Goal: Information Seeking & Learning: Learn about a topic

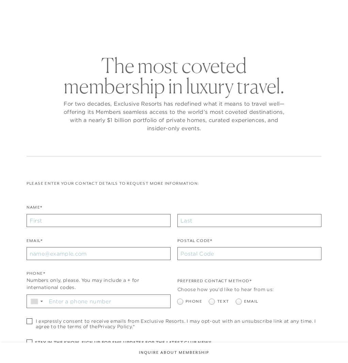
checkbox input "false"
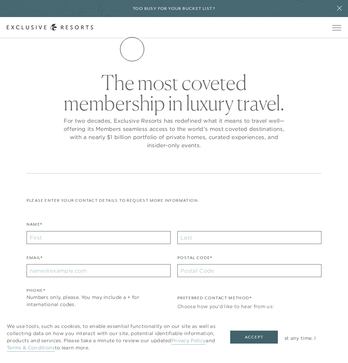
click at [0, 0] on link "The Collection" at bounding box center [0, 0] width 0 height 0
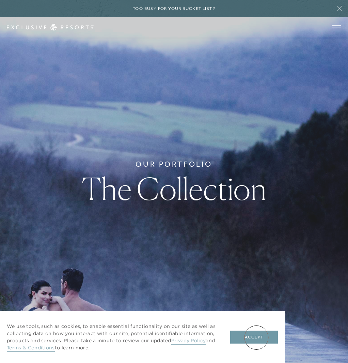
click at [256, 336] on button "Accept" at bounding box center [254, 336] width 48 height 13
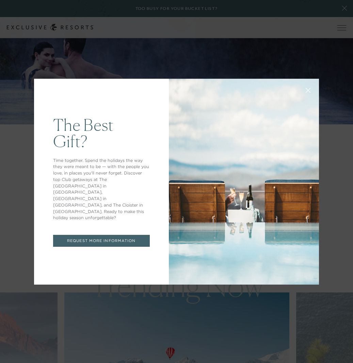
click at [306, 89] on icon at bounding box center [308, 90] width 5 height 5
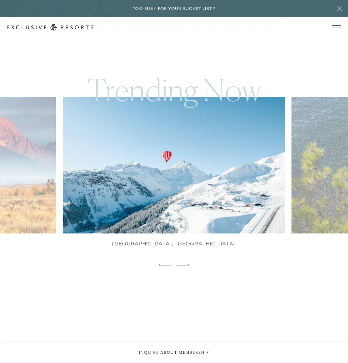
scroll to position [443, 0]
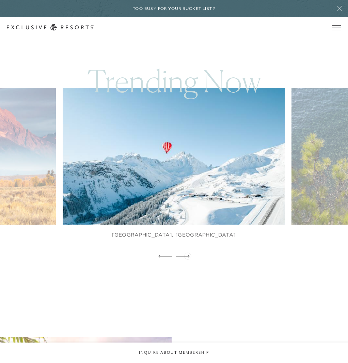
click at [188, 255] on icon at bounding box center [183, 256] width 14 height 3
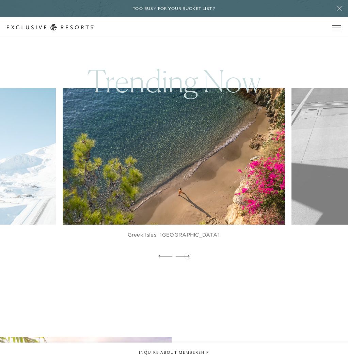
click at [188, 255] on icon at bounding box center [183, 256] width 14 height 3
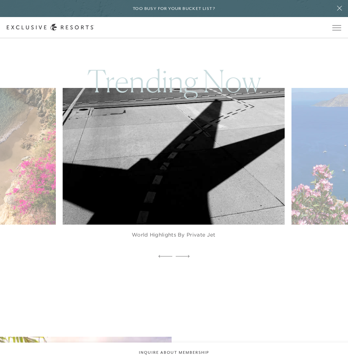
click at [188, 255] on icon at bounding box center [183, 256] width 14 height 3
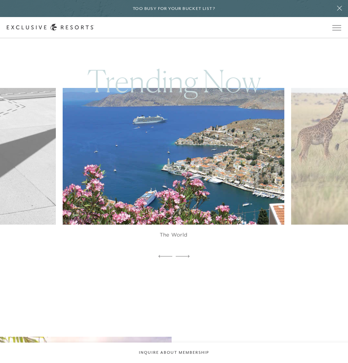
click at [188, 255] on icon at bounding box center [183, 256] width 14 height 3
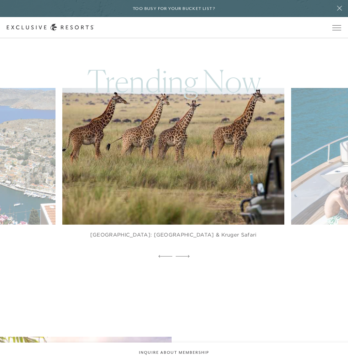
click at [188, 255] on icon at bounding box center [183, 256] width 14 height 3
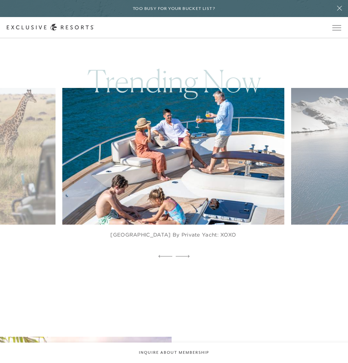
click at [188, 255] on icon at bounding box center [183, 256] width 14 height 3
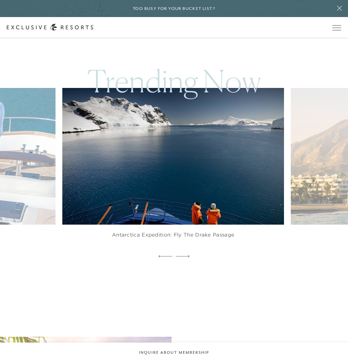
click at [188, 255] on icon at bounding box center [183, 256] width 14 height 3
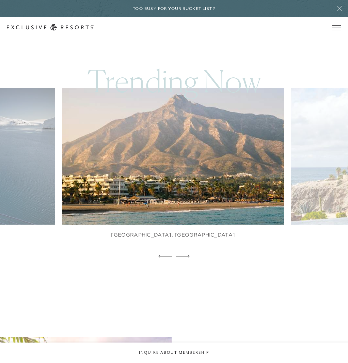
click at [188, 255] on icon at bounding box center [183, 256] width 14 height 3
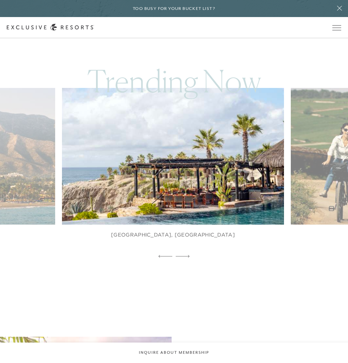
click at [188, 255] on icon at bounding box center [183, 256] width 14 height 3
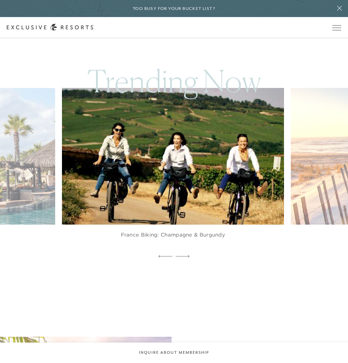
click at [188, 255] on icon at bounding box center [183, 256] width 14 height 3
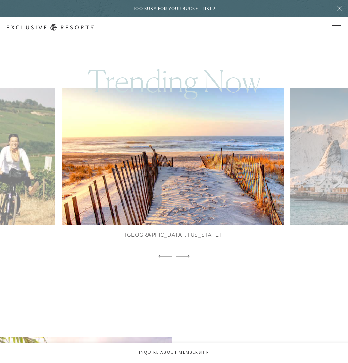
click at [188, 255] on icon at bounding box center [183, 256] width 14 height 3
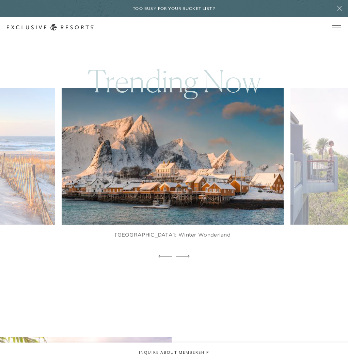
click at [188, 255] on icon at bounding box center [183, 256] width 14 height 3
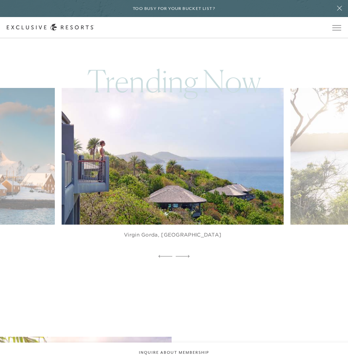
click at [188, 255] on icon at bounding box center [183, 256] width 14 height 3
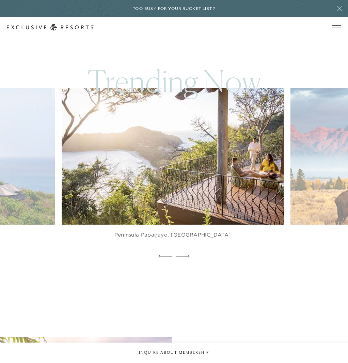
click at [188, 255] on icon at bounding box center [183, 256] width 14 height 3
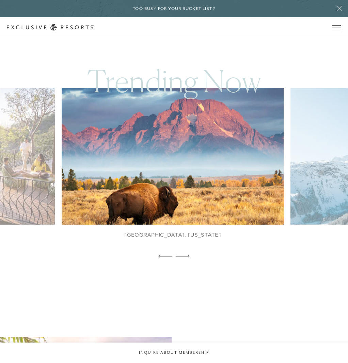
click at [188, 255] on icon at bounding box center [183, 256] width 14 height 3
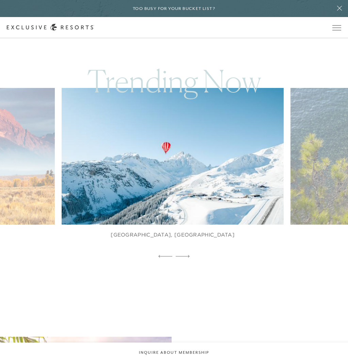
click at [188, 255] on icon at bounding box center [183, 256] width 14 height 3
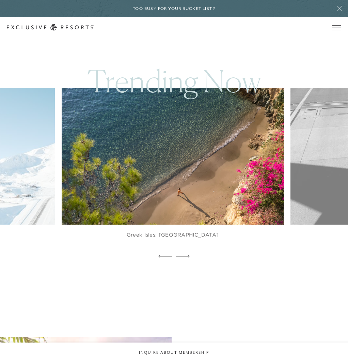
click at [188, 255] on icon at bounding box center [183, 256] width 14 height 3
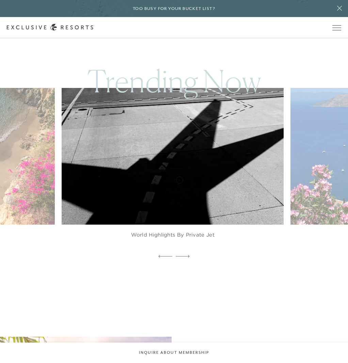
click at [179, 179] on img at bounding box center [180, 156] width 244 height 150
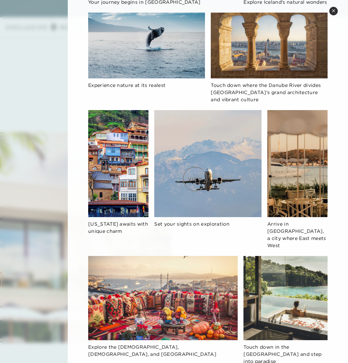
scroll to position [178, 0]
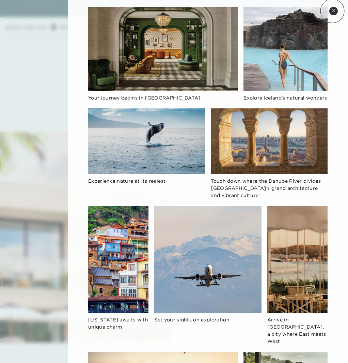
click at [332, 11] on icon at bounding box center [334, 11] width 4 height 4
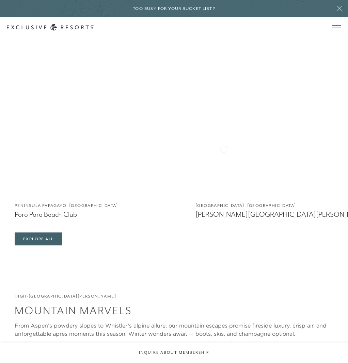
scroll to position [1226, 0]
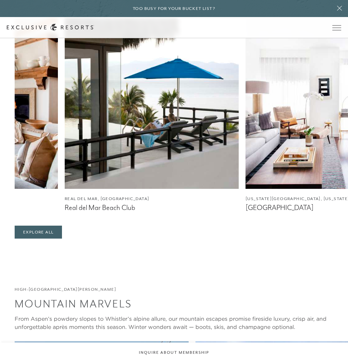
click at [65, 162] on img at bounding box center [152, 103] width 174 height 170
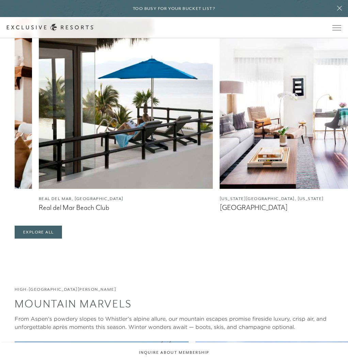
click at [220, 160] on img at bounding box center [307, 103] width 174 height 170
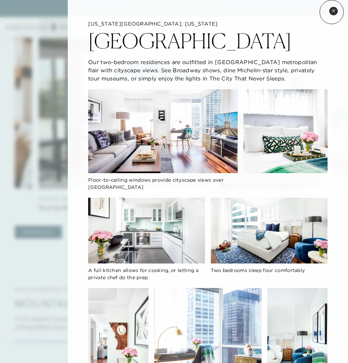
click at [332, 12] on icon at bounding box center [334, 11] width 4 height 4
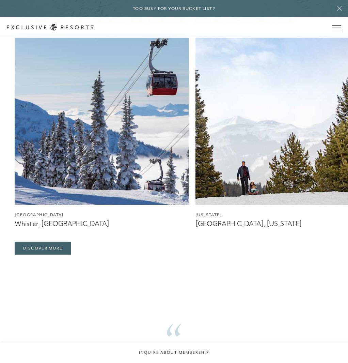
scroll to position [1567, 0]
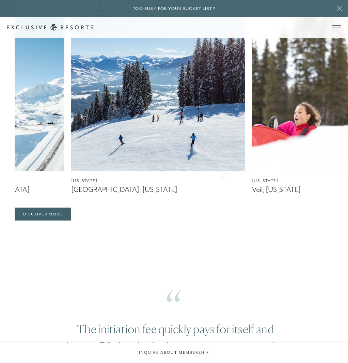
click at [71, 171] on img at bounding box center [158, 85] width 174 height 170
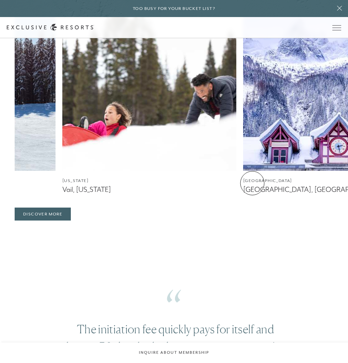
click at [4, 181] on div "High-Altitude [PERSON_NAME] Mountain Marvels From Aspen’s powdery slopes to Whi…" at bounding box center [174, 83] width 348 height 275
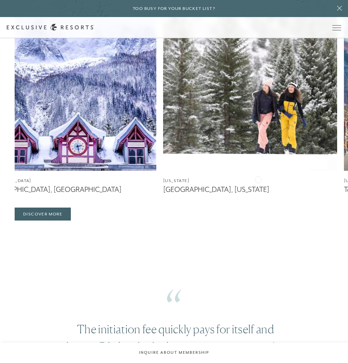
click at [163, 171] on img at bounding box center [250, 85] width 174 height 170
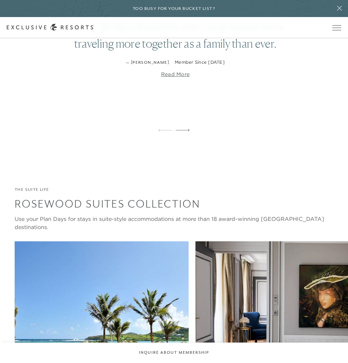
scroll to position [1907, 0]
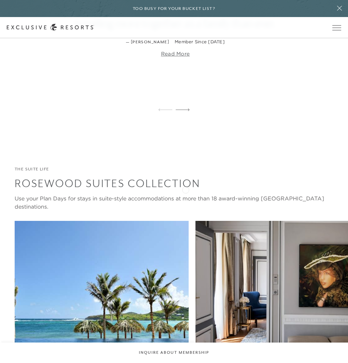
click at [186, 111] on icon at bounding box center [183, 110] width 14 height 2
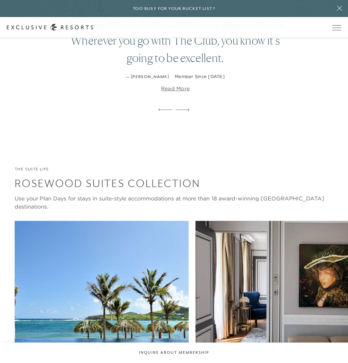
click at [186, 111] on icon at bounding box center [183, 109] width 14 height 3
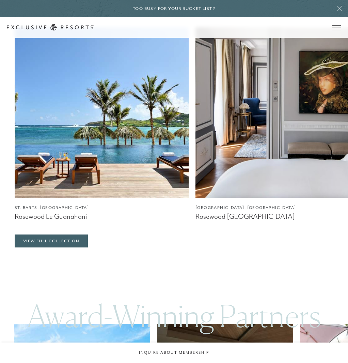
scroll to position [2146, 0]
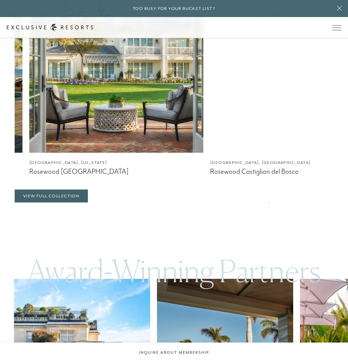
click at [29, 153] on img at bounding box center [116, 67] width 174 height 170
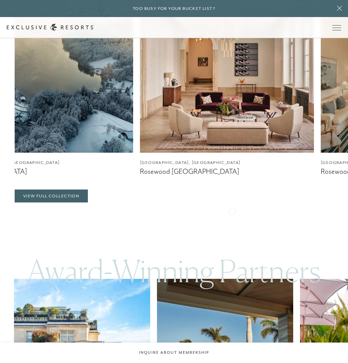
click at [13, 201] on div "The Suite Life Rosewood Suites Collection Use your Plan Days for stays in suite…" at bounding box center [174, 64] width 348 height 275
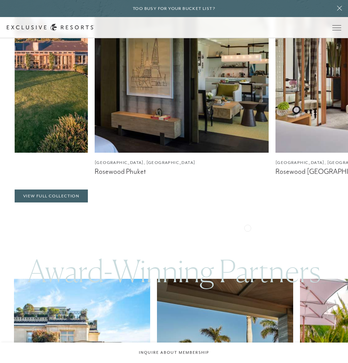
click at [12, 202] on div "The Suite Life Rosewood Suites Collection Use your Plan Days for stays in suite…" at bounding box center [174, 64] width 348 height 275
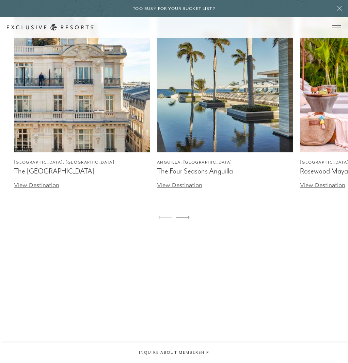
scroll to position [2452, 0]
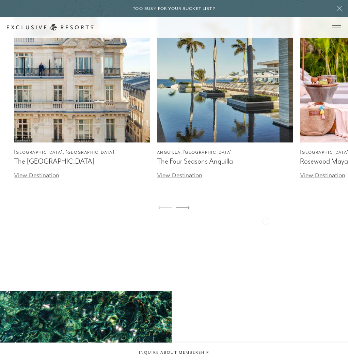
click at [21, 179] on div "[GEOGRAPHIC_DATA], [GEOGRAPHIC_DATA] [GEOGRAPHIC_DATA] View Destination [GEOGRA…" at bounding box center [174, 75] width 320 height 207
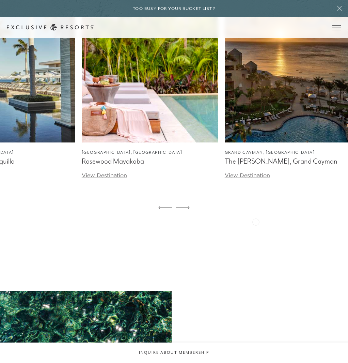
click at [35, 142] on img at bounding box center [7, 57] width 136 height 170
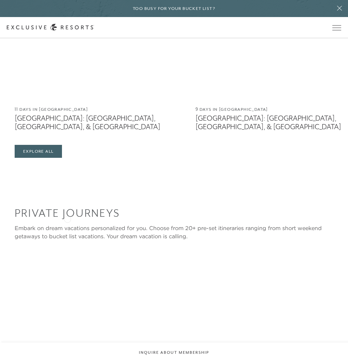
scroll to position [3269, 0]
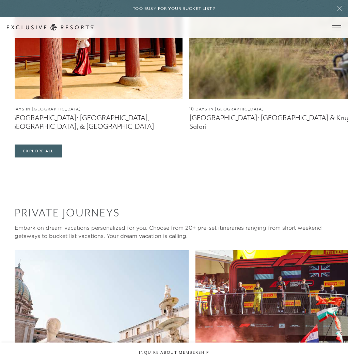
click at [33, 99] on img at bounding box center [96, 14] width 174 height 170
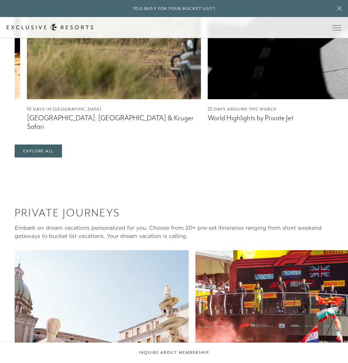
click at [27, 99] on img at bounding box center [114, 14] width 174 height 170
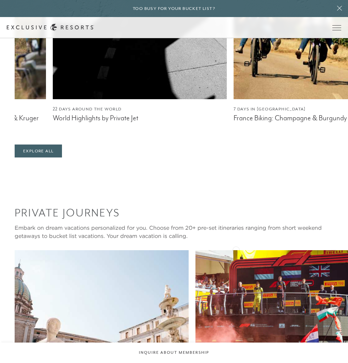
click at [53, 99] on img at bounding box center [140, 14] width 174 height 170
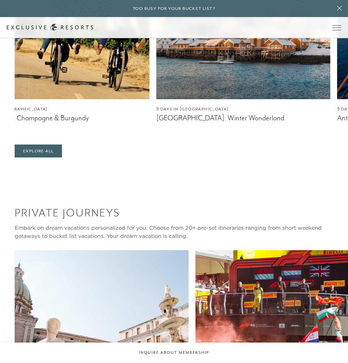
click at [156, 99] on img at bounding box center [243, 14] width 174 height 170
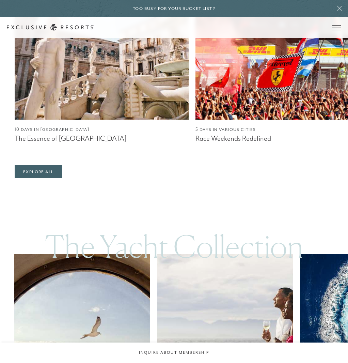
scroll to position [3610, 0]
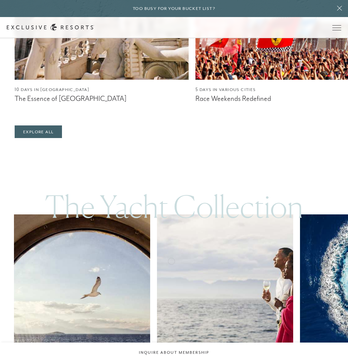
click at [7, 138] on div "Private Journeys Embark on dream vacations personalized for you. Choose from 20…" at bounding box center [174, 0] width 348 height 273
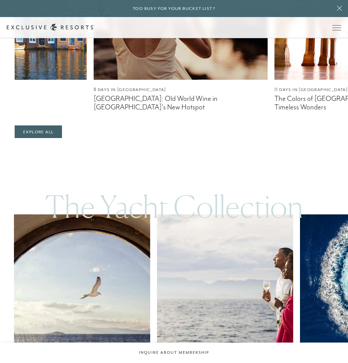
click at [7, 138] on div "Private Journeys Embark on dream vacations personalized for you. Choose from 20…" at bounding box center [174, 0] width 348 height 273
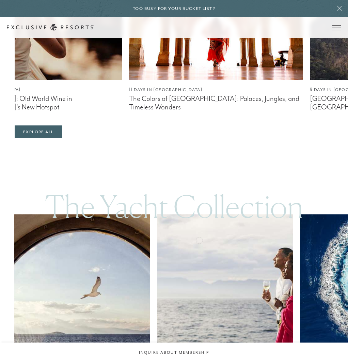
click at [12, 138] on div "Private Journeys Embark on dream vacations personalized for you. Choose from 20…" at bounding box center [174, 0] width 348 height 273
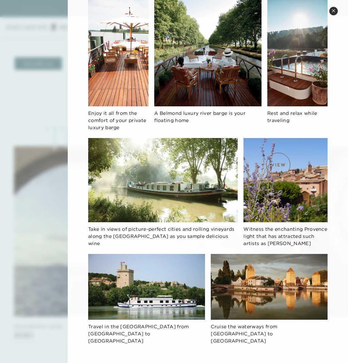
scroll to position [144, 0]
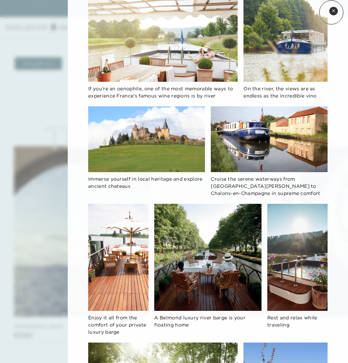
click at [331, 12] on button "Close quickview" at bounding box center [333, 11] width 9 height 9
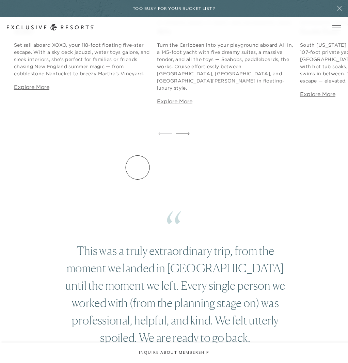
scroll to position [3985, 0]
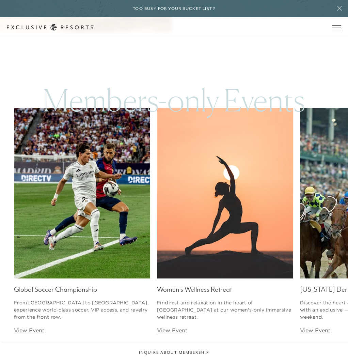
scroll to position [4768, 0]
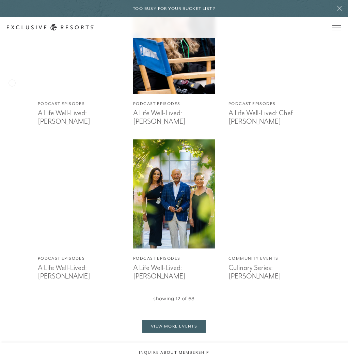
scroll to position [1907, 0]
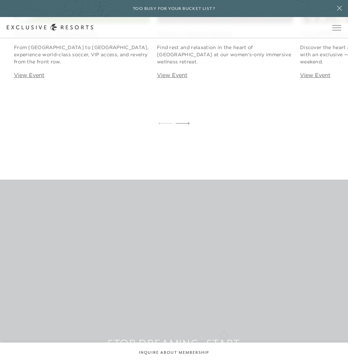
scroll to position [5039, 0]
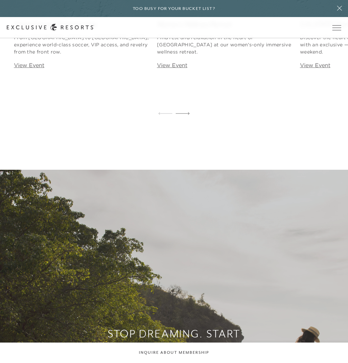
click at [187, 115] on icon at bounding box center [183, 113] width 14 height 3
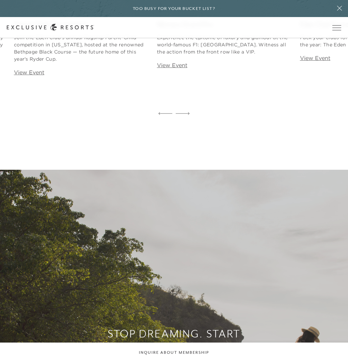
click at [187, 115] on icon at bounding box center [183, 113] width 14 height 3
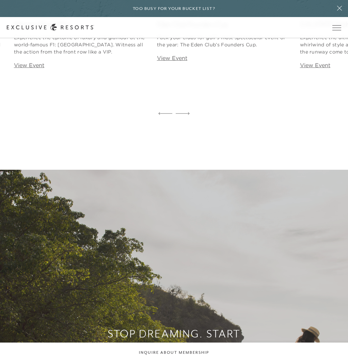
click at [187, 115] on icon at bounding box center [183, 113] width 14 height 3
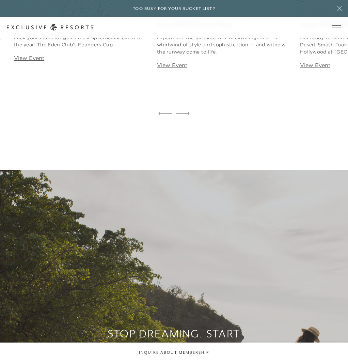
click at [187, 115] on icon at bounding box center [183, 113] width 14 height 3
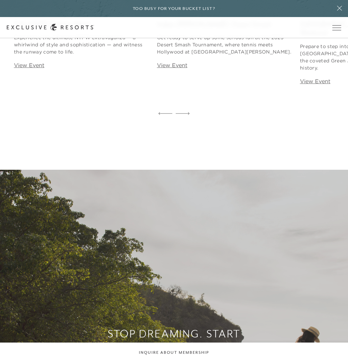
click at [187, 115] on icon at bounding box center [183, 113] width 14 height 3
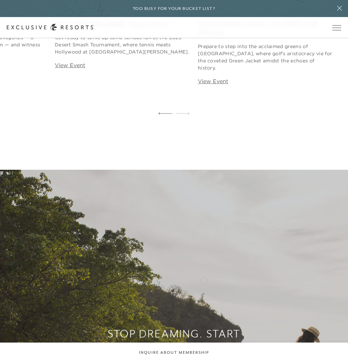
click at [204, 84] on link "View Event" at bounding box center [213, 81] width 30 height 7
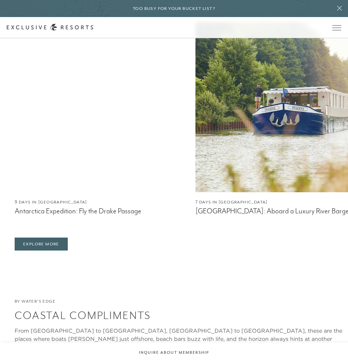
scroll to position [1601, 0]
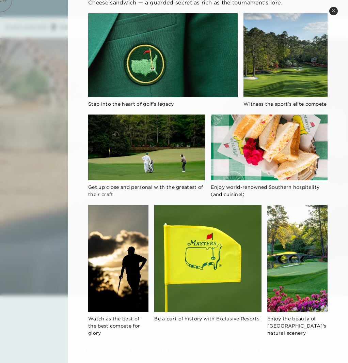
scroll to position [34, 0]
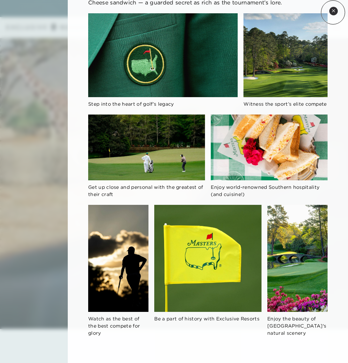
click at [333, 12] on icon at bounding box center [334, 11] width 4 height 4
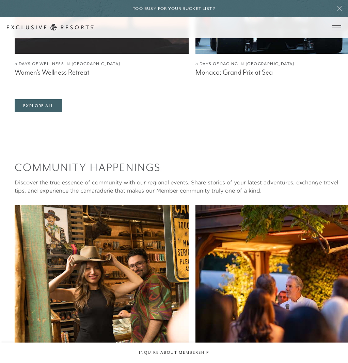
scroll to position [1601, 0]
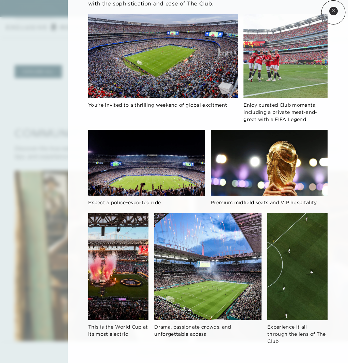
click at [333, 12] on icon at bounding box center [334, 11] width 4 height 4
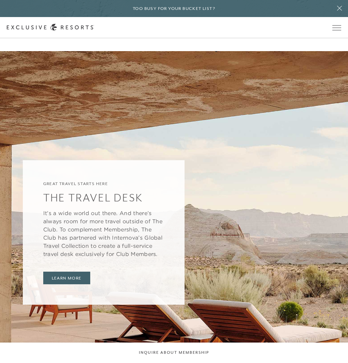
scroll to position [1983, 0]
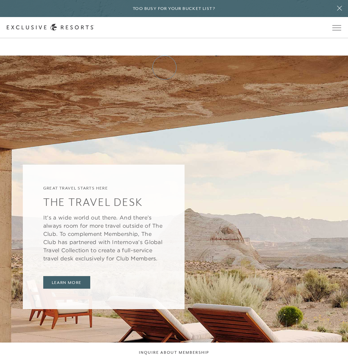
click at [0, 0] on link "How it works" at bounding box center [0, 0] width 0 height 0
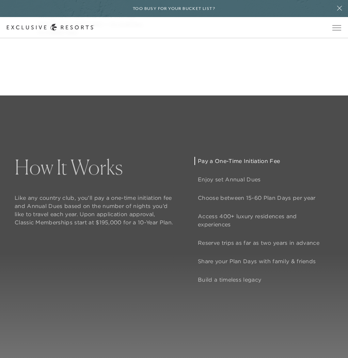
scroll to position [545, 0]
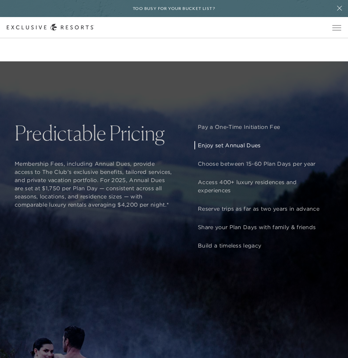
click at [222, 149] on p "Enjoy set Annual Dues" at bounding box center [264, 145] width 132 height 8
